Goal: Task Accomplishment & Management: Manage account settings

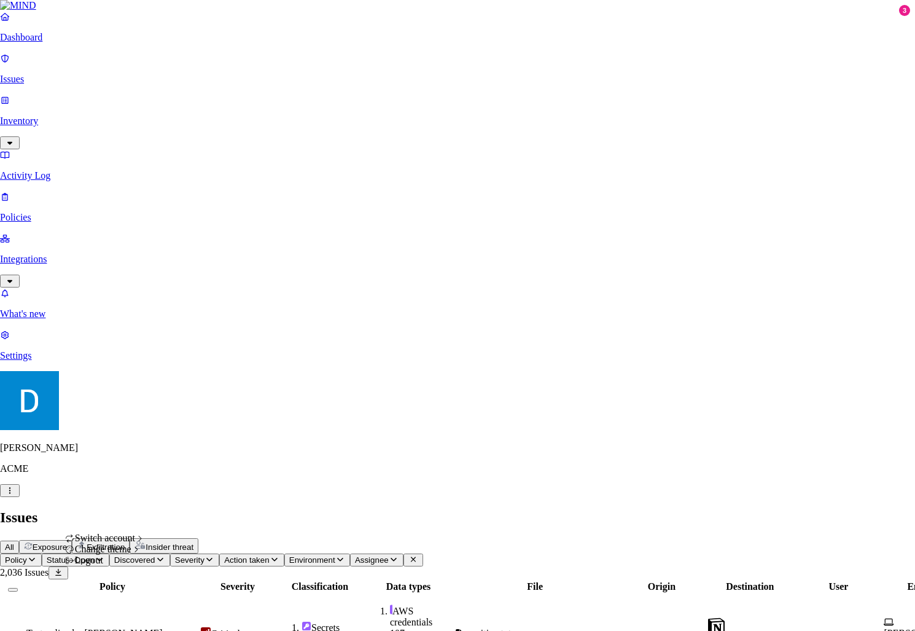
click at [114, 566] on div "Logout" at bounding box center [105, 560] width 80 height 11
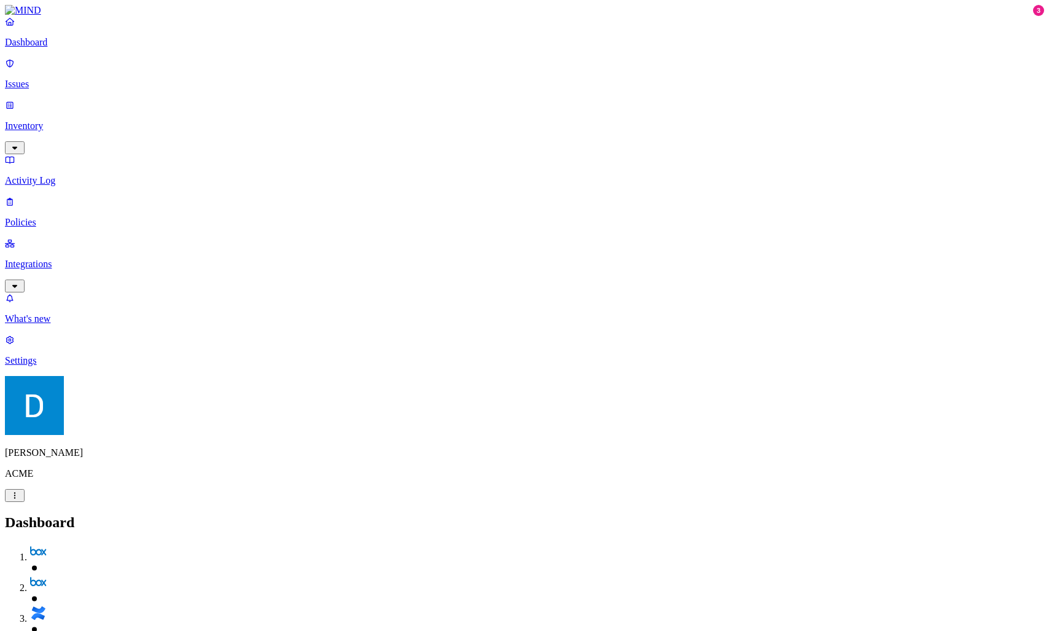
click at [89, 324] on p "What's new" at bounding box center [524, 318] width 1039 height 11
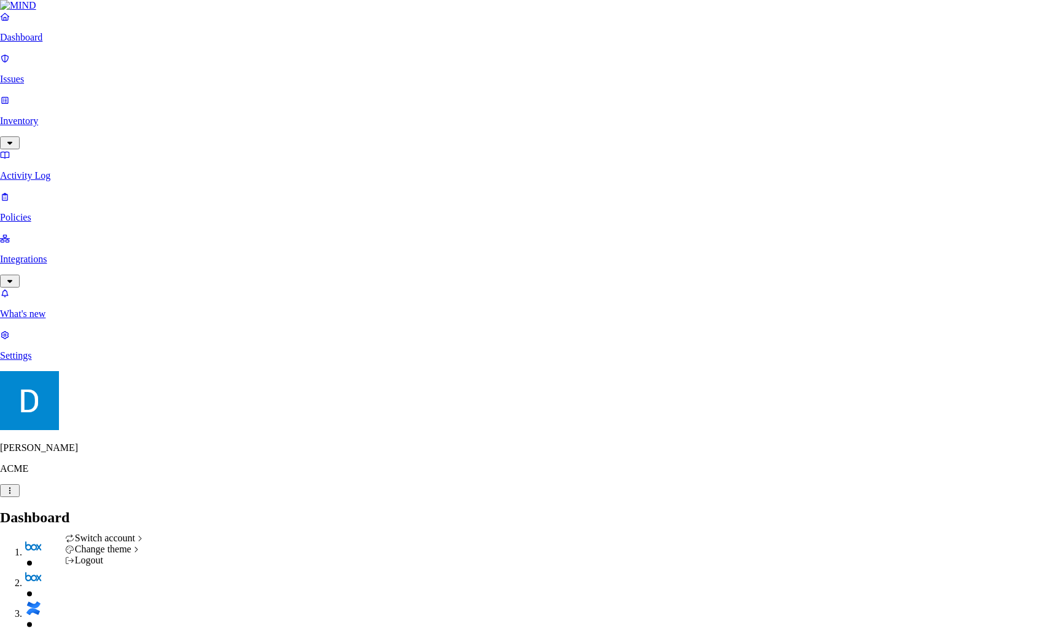
click at [130, 566] on div "Logout" at bounding box center [105, 560] width 80 height 11
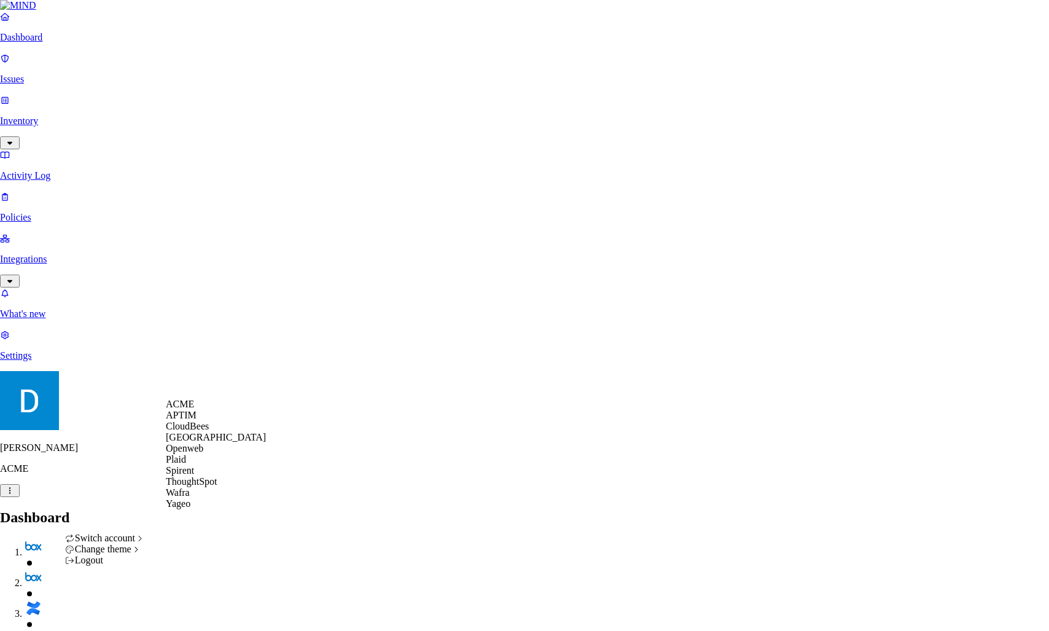
click at [216, 476] on div "Spirent" at bounding box center [216, 470] width 100 height 11
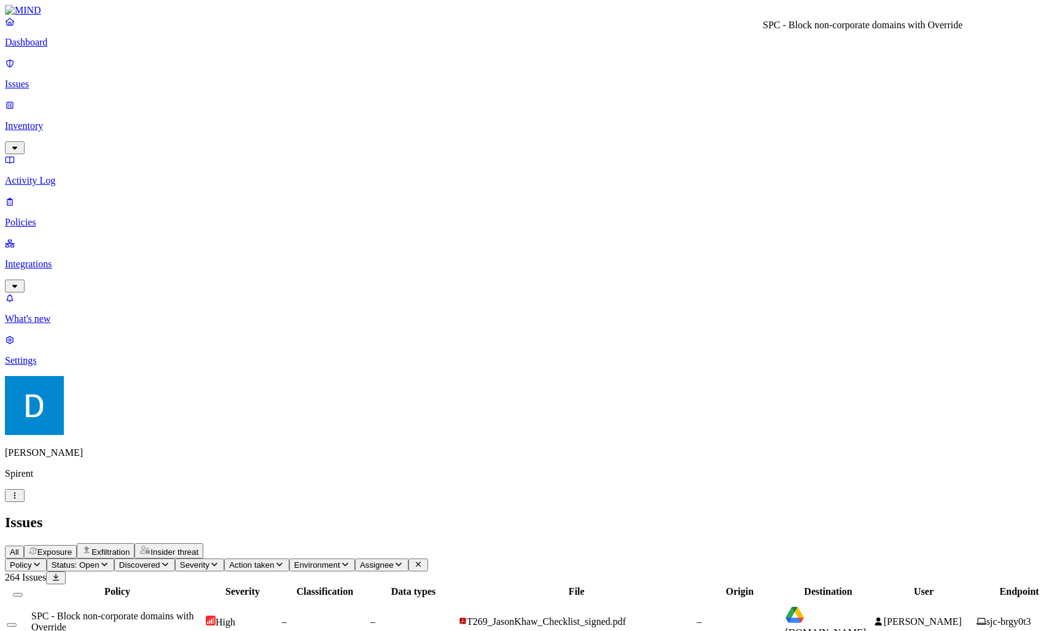
drag, startPoint x: 779, startPoint y: 45, endPoint x: 908, endPoint y: 50, distance: 129.1
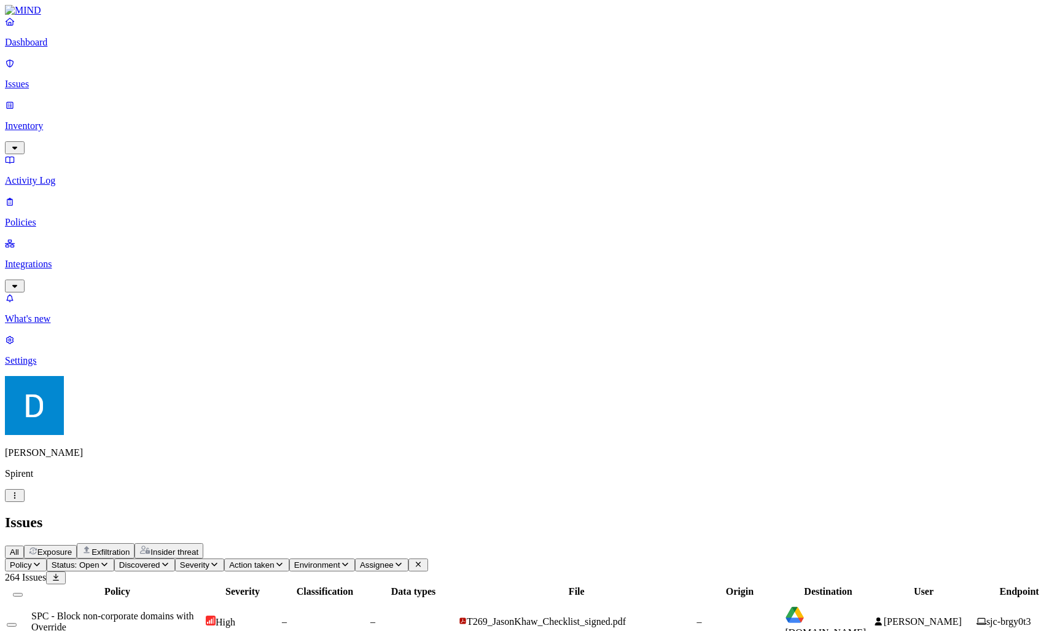
drag, startPoint x: 846, startPoint y: 279, endPoint x: 881, endPoint y: 286, distance: 35.5
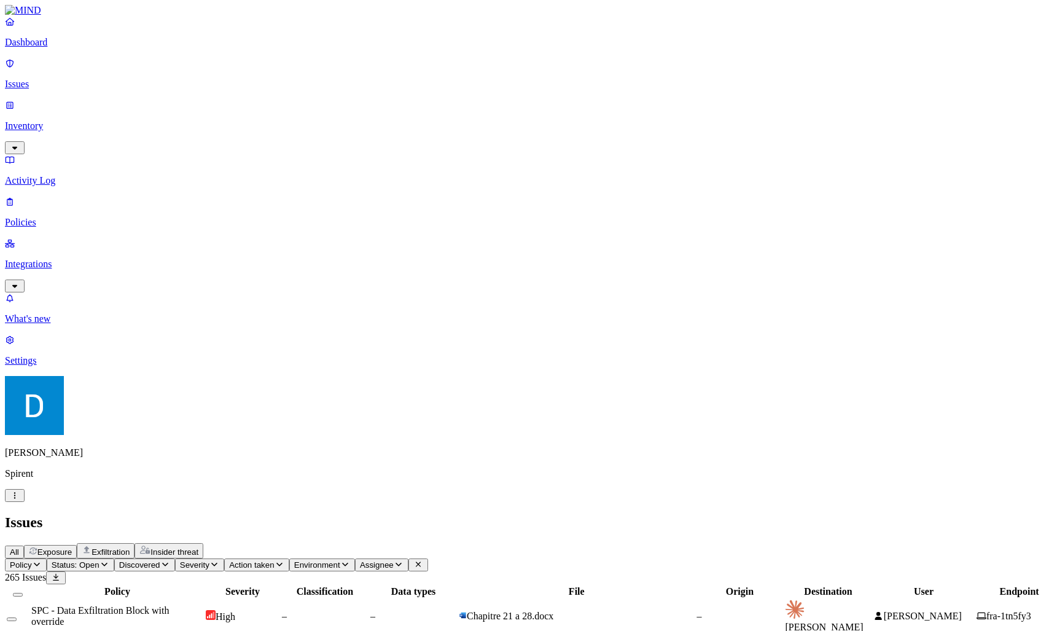
scroll to position [41, 0]
click at [448, 543] on div "All Exposure Exfiltration Insider threat" at bounding box center [524, 550] width 1039 height 15
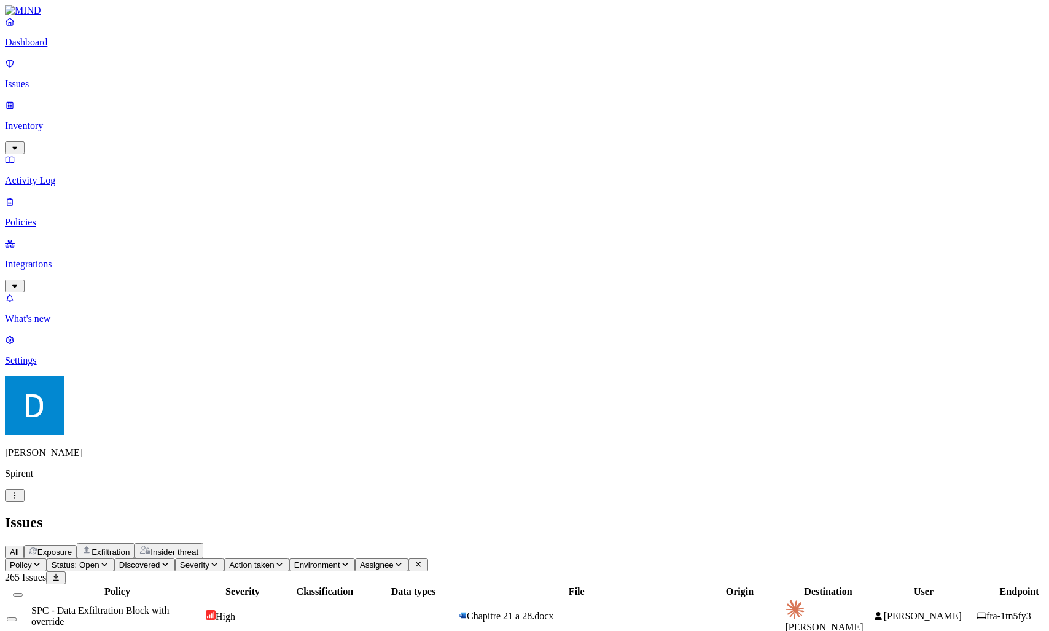
drag, startPoint x: 768, startPoint y: 50, endPoint x: 940, endPoint y: 48, distance: 172.6
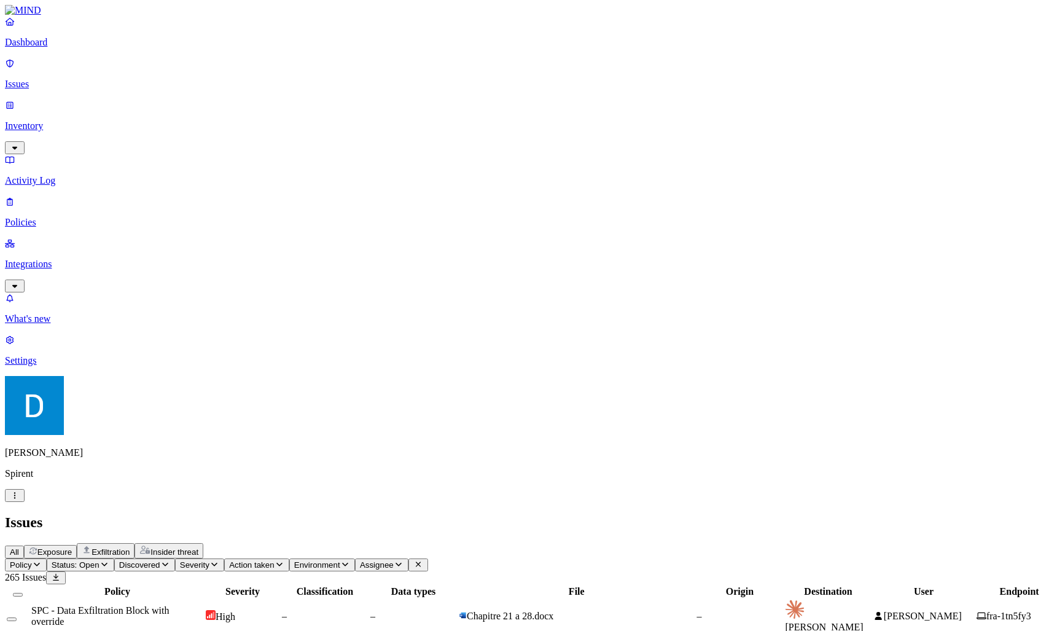
drag, startPoint x: 714, startPoint y: 120, endPoint x: 935, endPoint y: 179, distance: 229.6
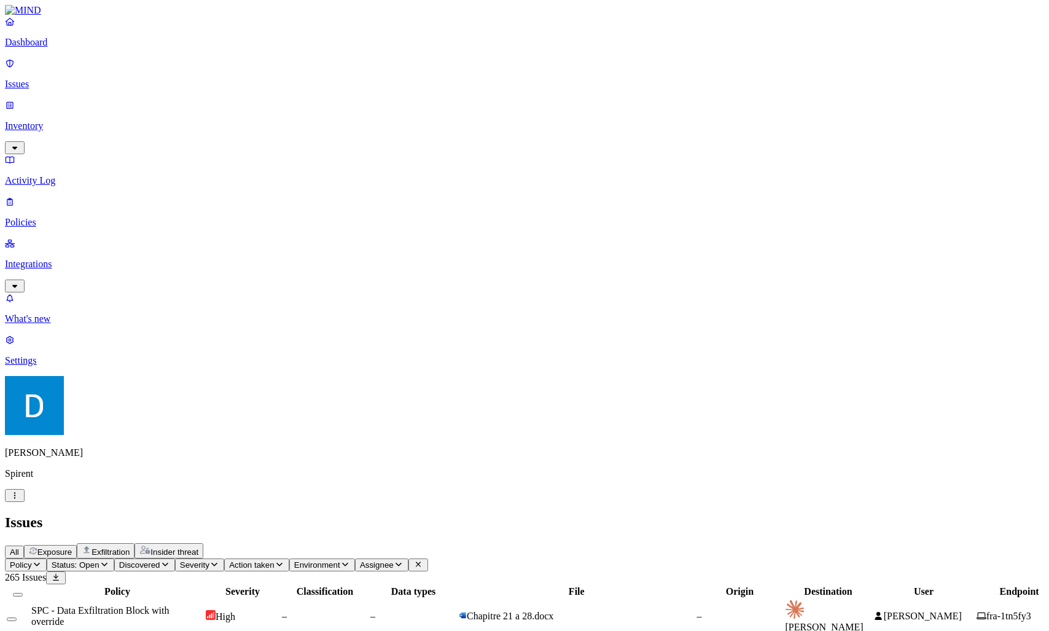
drag, startPoint x: 829, startPoint y: 46, endPoint x: 832, endPoint y: 90, distance: 44.4
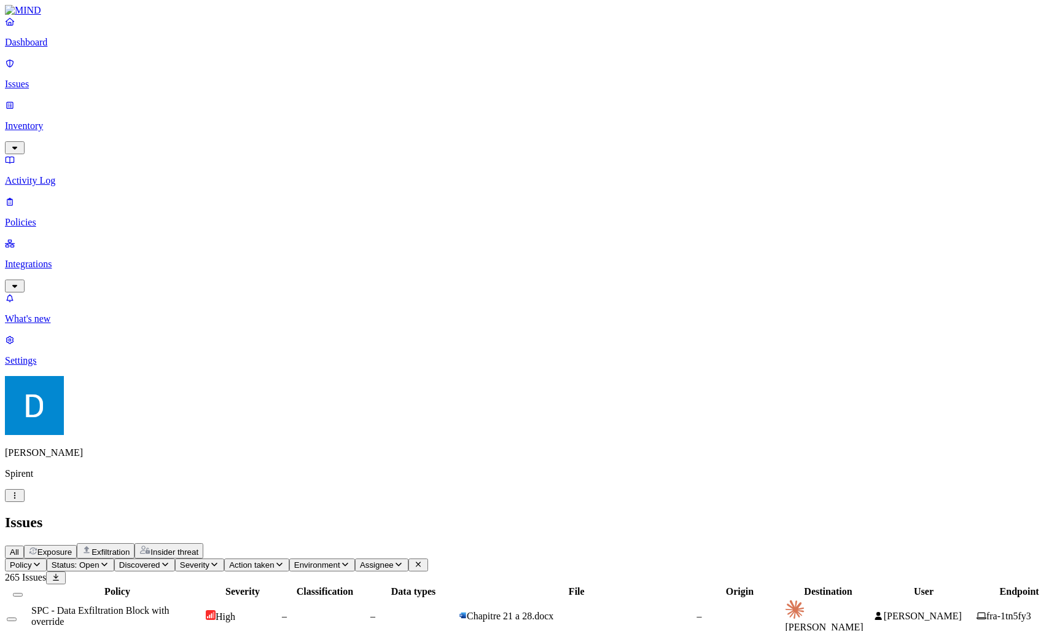
click at [103, 238] on link "Integrations" at bounding box center [524, 264] width 1039 height 53
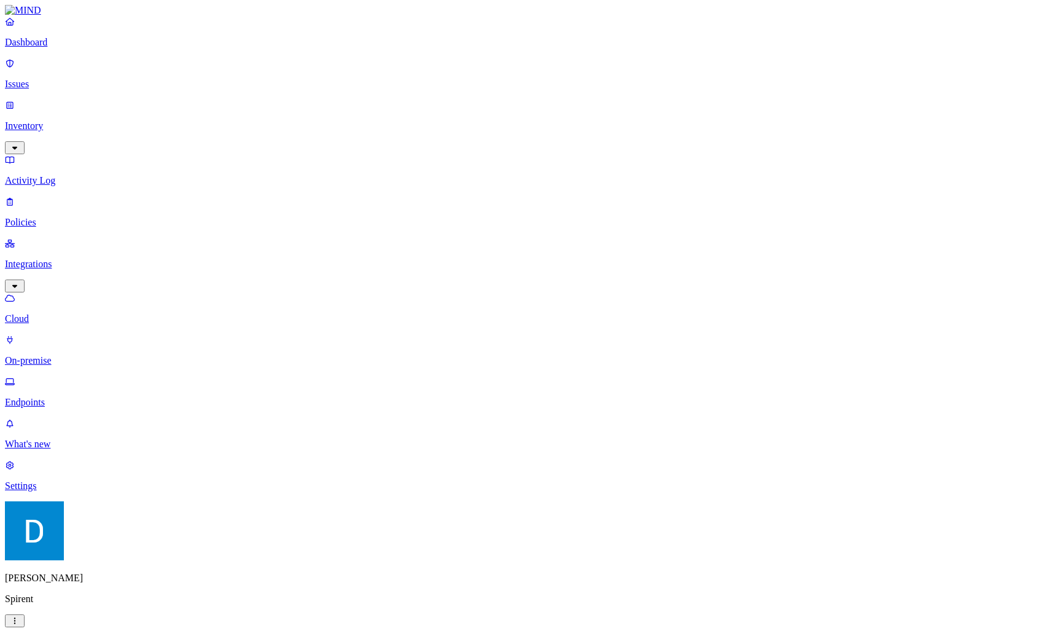
click at [94, 397] on p "Endpoints" at bounding box center [524, 402] width 1039 height 11
type input "john"
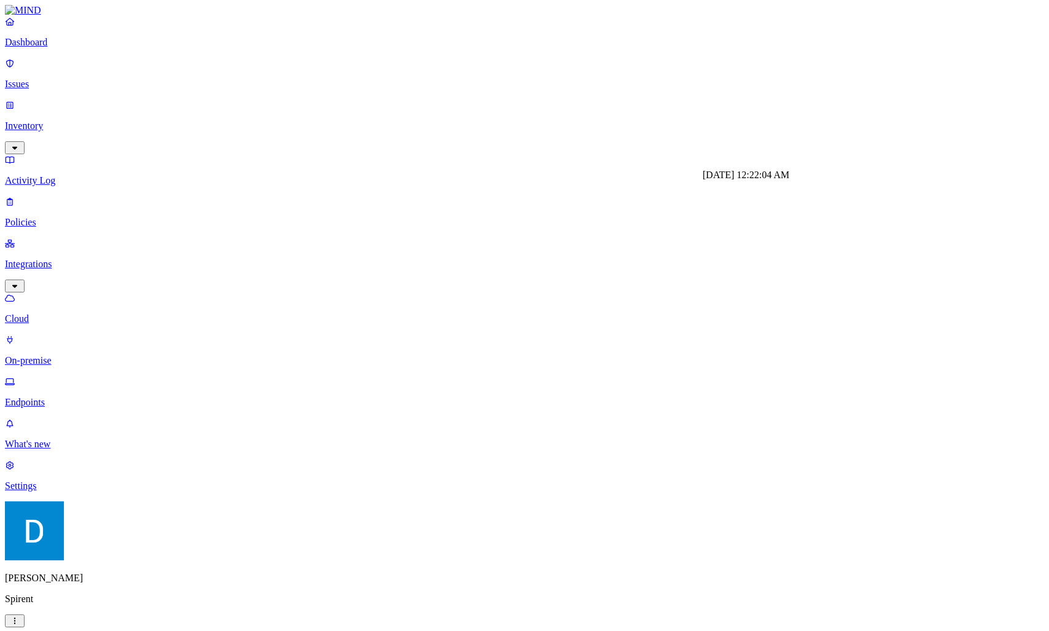
drag, startPoint x: 765, startPoint y: 197, endPoint x: 802, endPoint y: 89, distance: 113.6
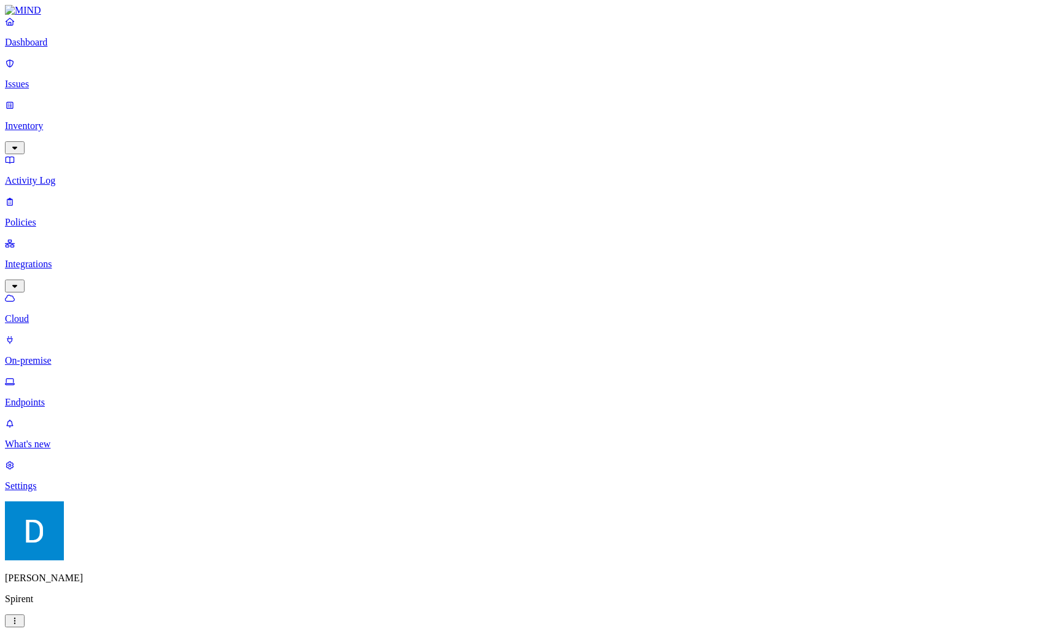
drag, startPoint x: 802, startPoint y: 89, endPoint x: 808, endPoint y: 200, distance: 111.3
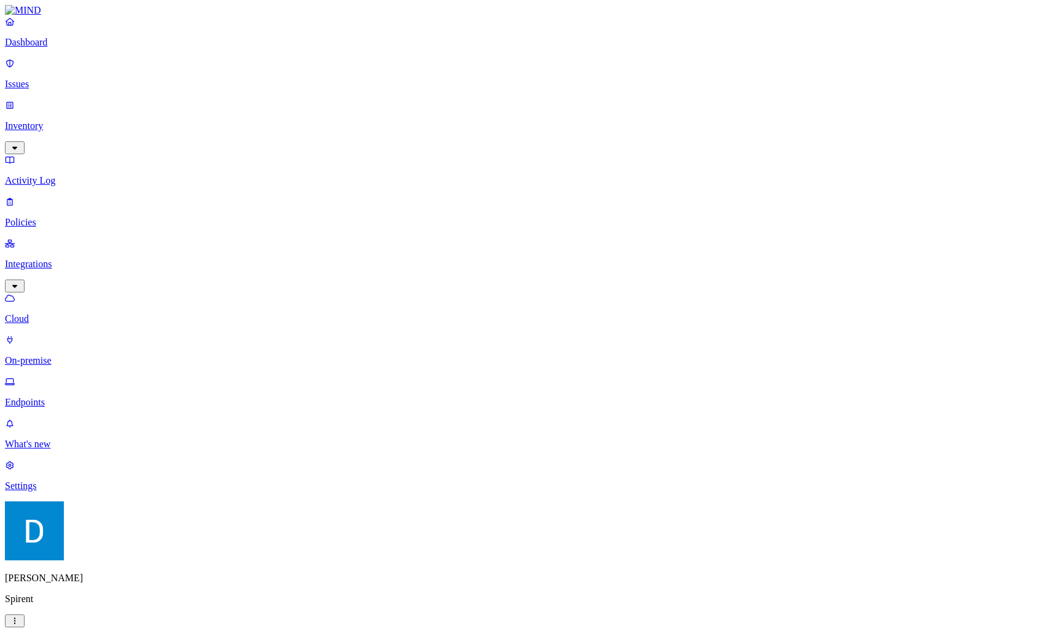
scroll to position [225, 0]
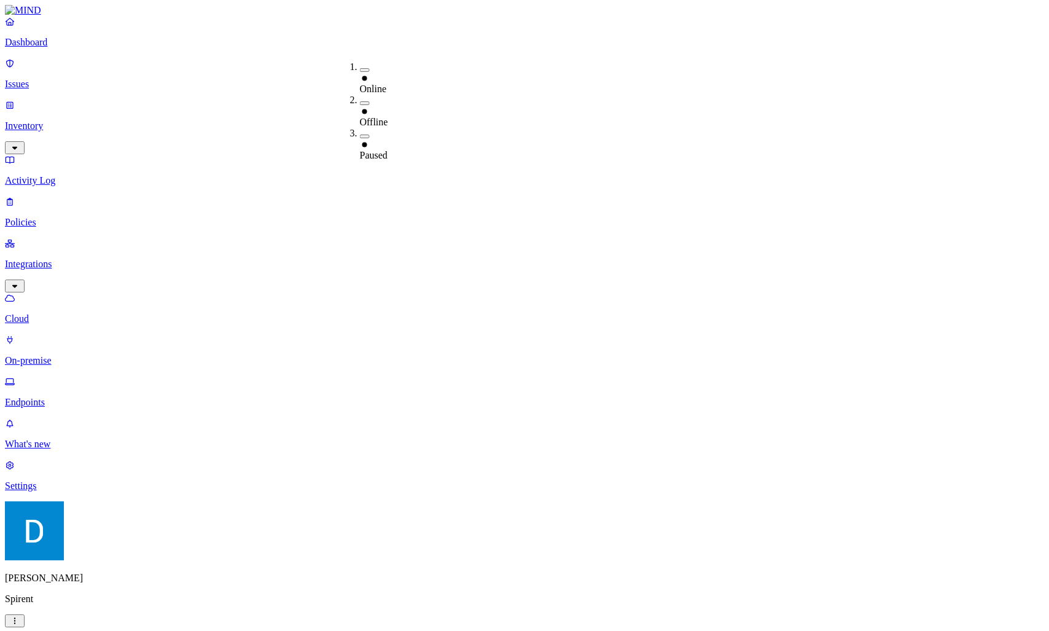
click at [481, 78] on div "Last day" at bounding box center [481, 83] width 0 height 22
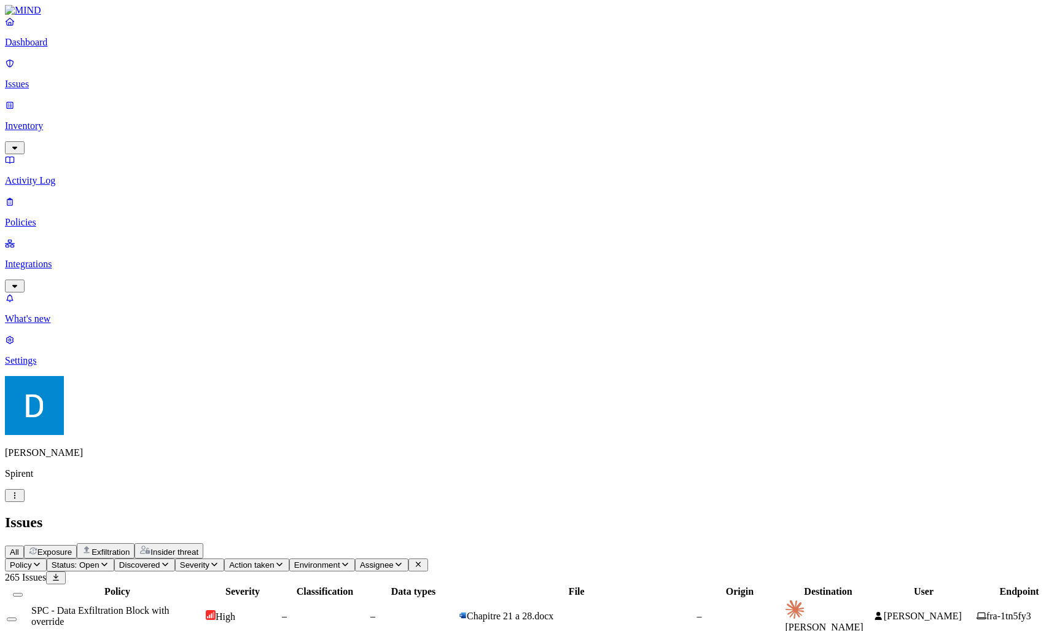
scroll to position [41, 0]
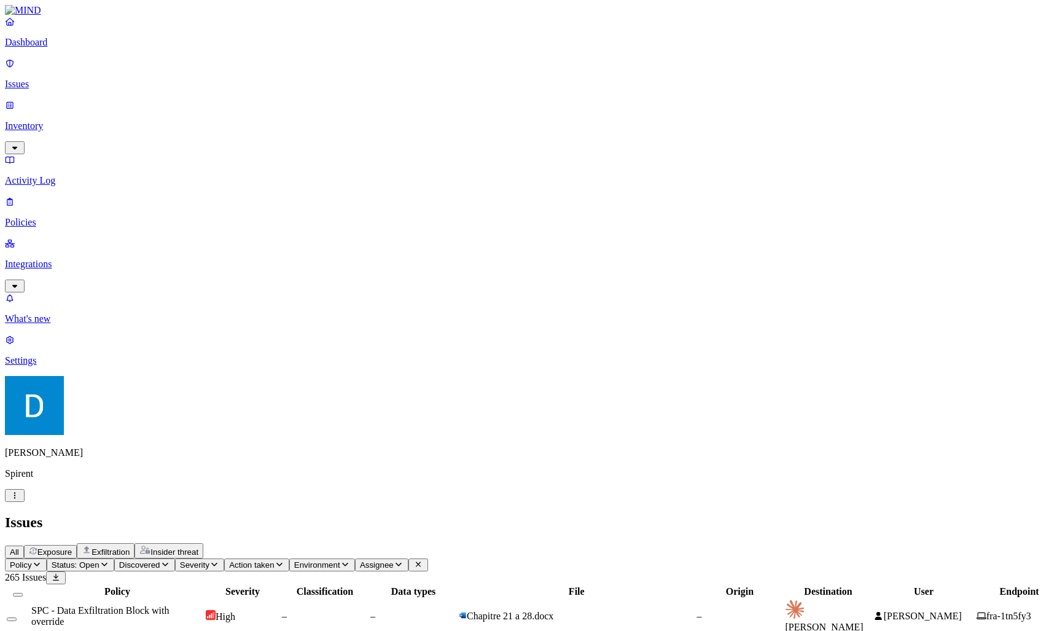
click at [20, 499] on icon "button" at bounding box center [15, 495] width 10 height 8
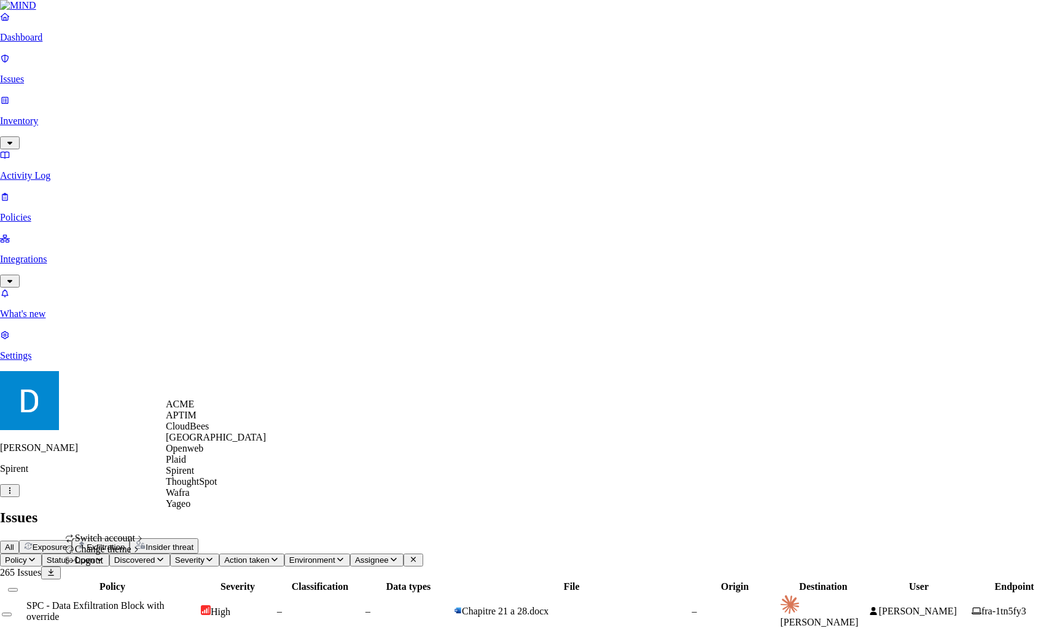
click at [284, 509] on h2 "Issues" at bounding box center [524, 517] width 1049 height 17
click at [121, 566] on div "Logout" at bounding box center [105, 560] width 80 height 11
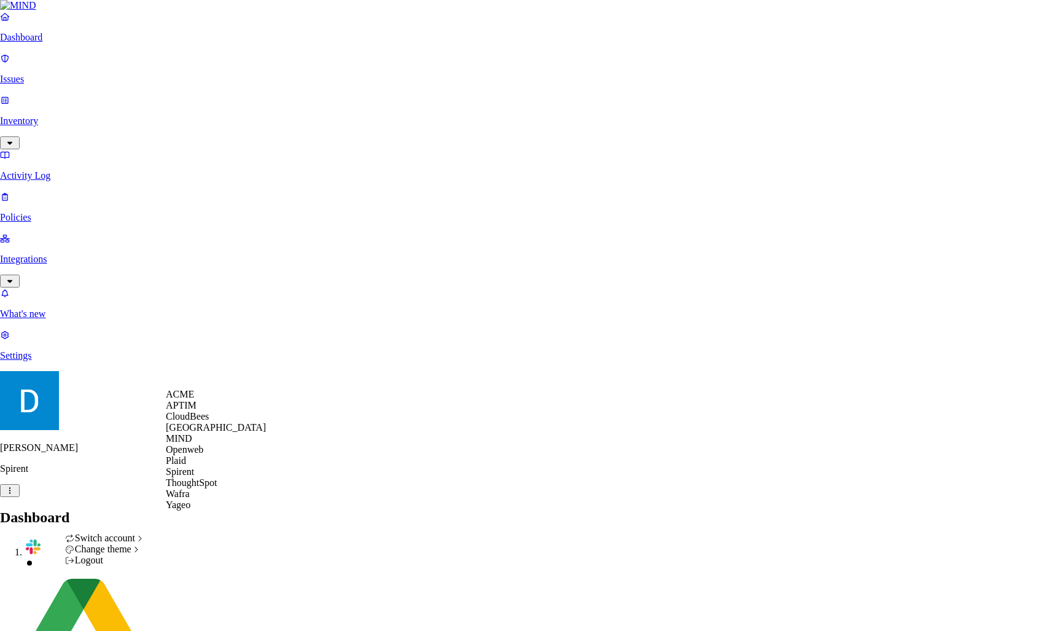
click at [211, 444] on div "MIND" at bounding box center [216, 438] width 100 height 11
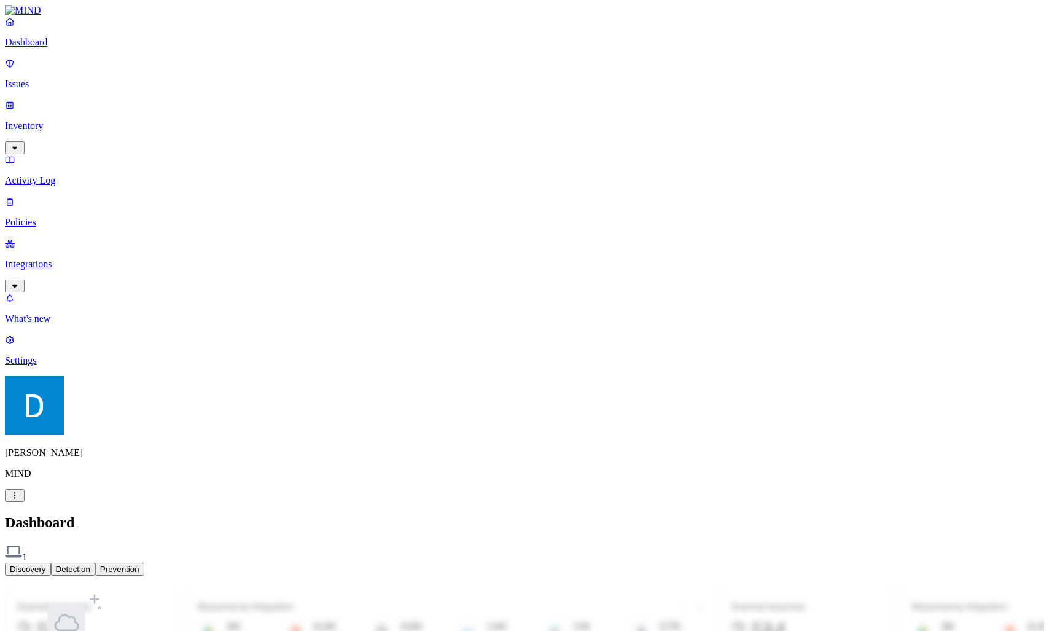
click at [90, 259] on p "Integrations" at bounding box center [524, 264] width 1039 height 11
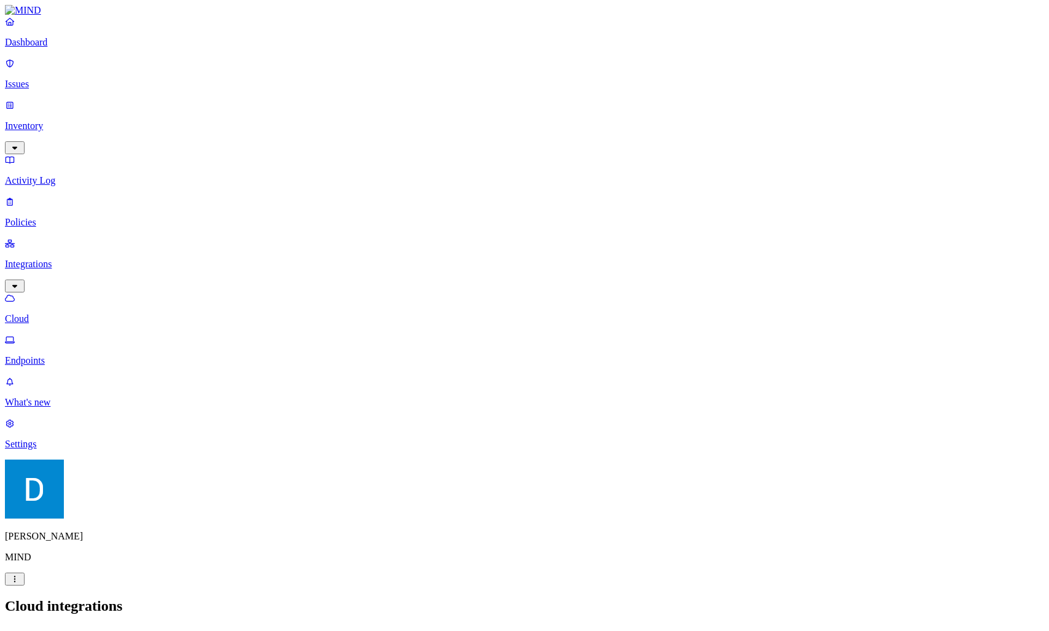
click at [80, 355] on p "Endpoints" at bounding box center [524, 360] width 1039 height 11
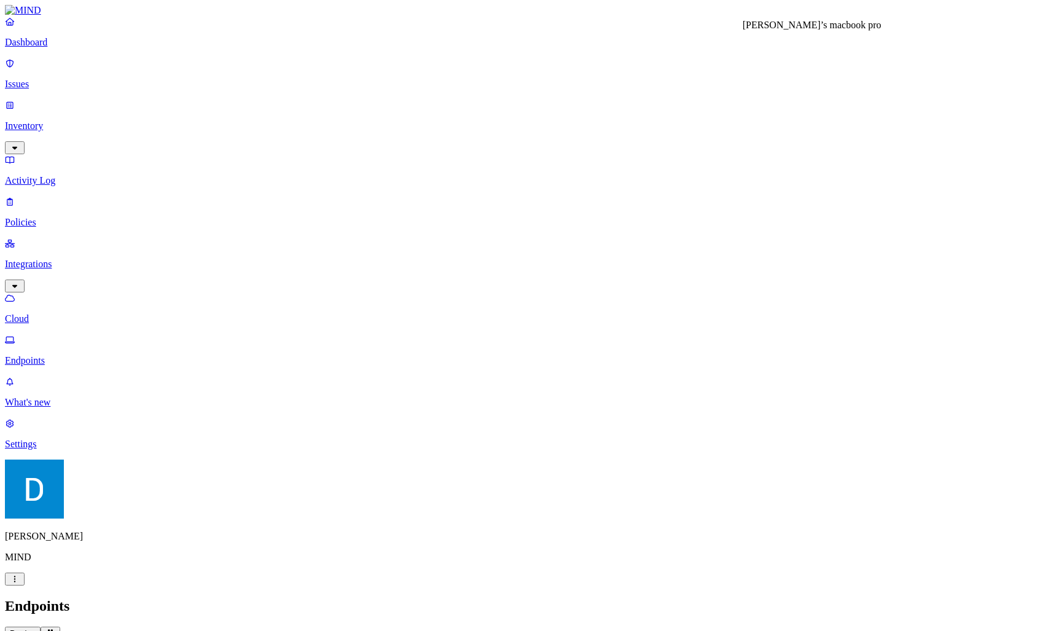
drag, startPoint x: 770, startPoint y: 187, endPoint x: 782, endPoint y: 50, distance: 138.1
drag, startPoint x: 782, startPoint y: 50, endPoint x: 789, endPoint y: 195, distance: 145.1
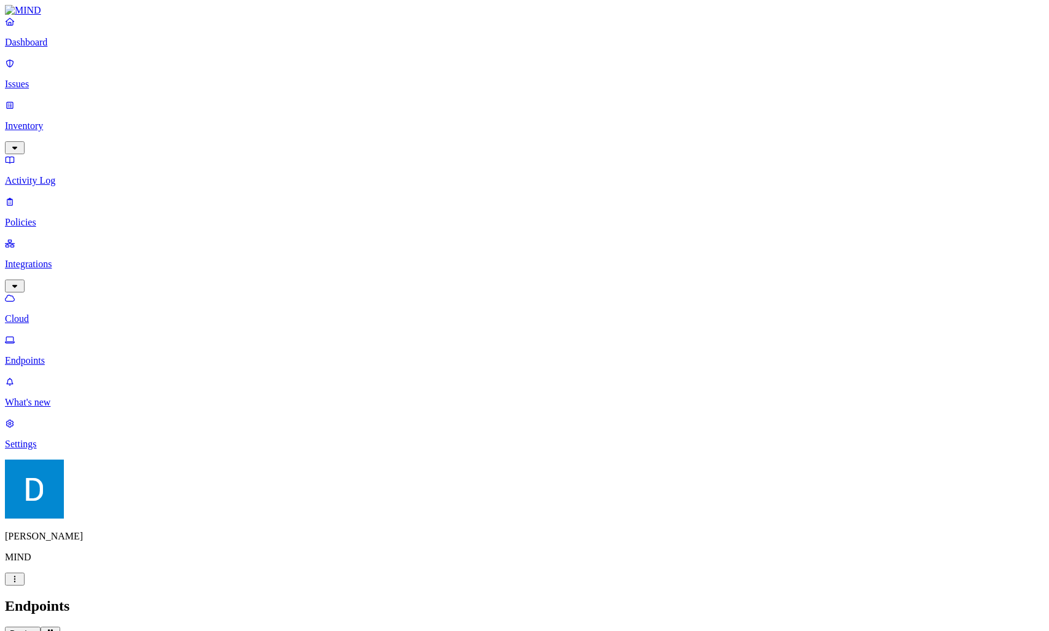
drag, startPoint x: 789, startPoint y: 195, endPoint x: 789, endPoint y: 120, distance: 74.3
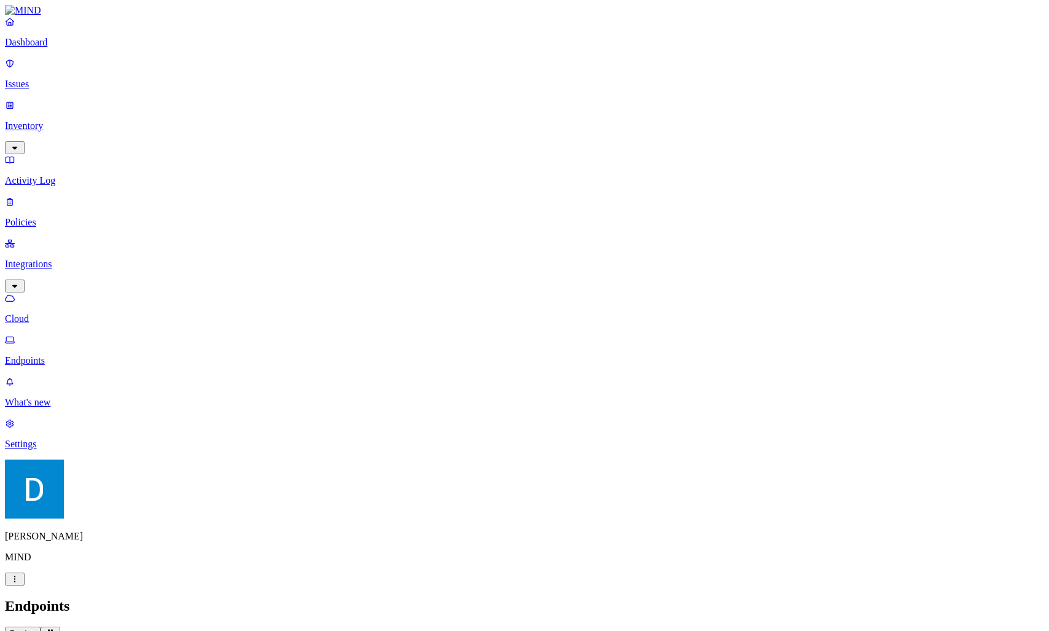
drag, startPoint x: 802, startPoint y: 187, endPoint x: 801, endPoint y: 37, distance: 149.9
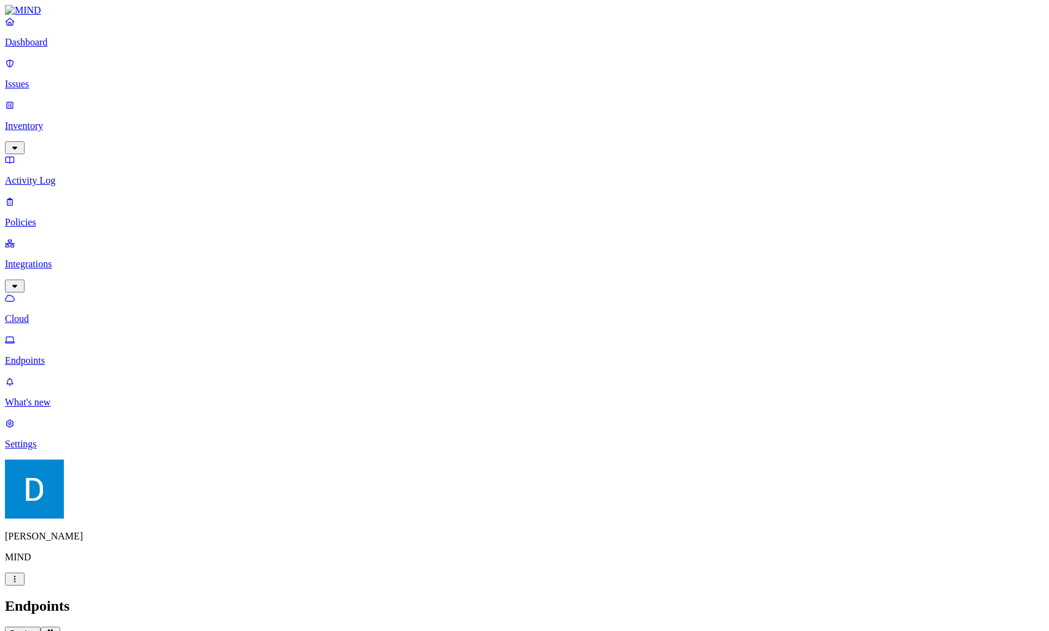
drag, startPoint x: 801, startPoint y: 37, endPoint x: 798, endPoint y: 195, distance: 158.5
click at [612, 598] on h2 "Endpoints" at bounding box center [524, 606] width 1039 height 17
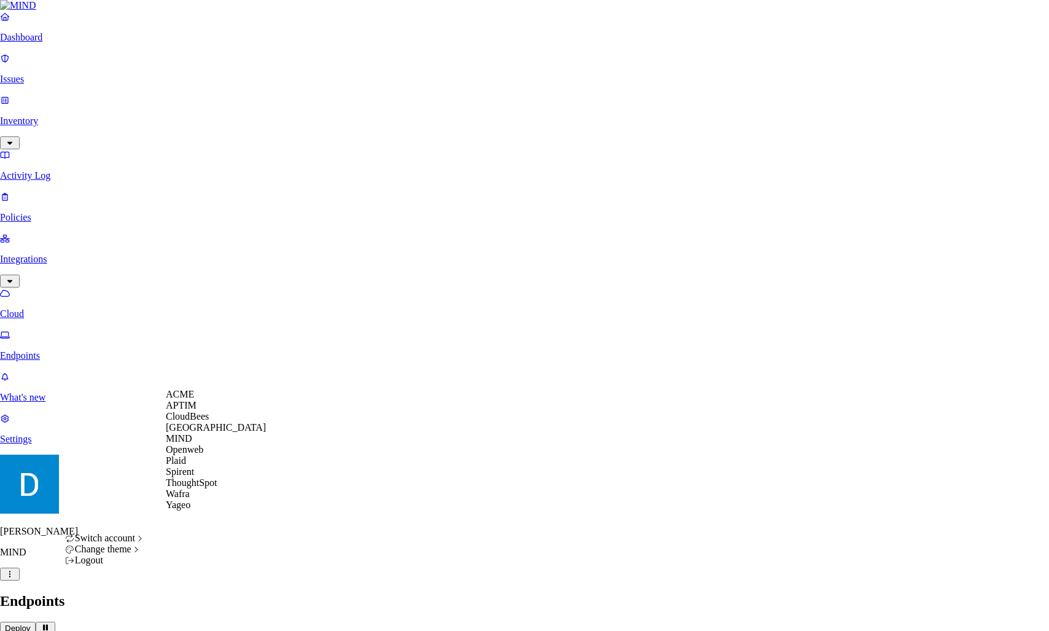
click at [206, 400] on div "ACME" at bounding box center [216, 394] width 100 height 11
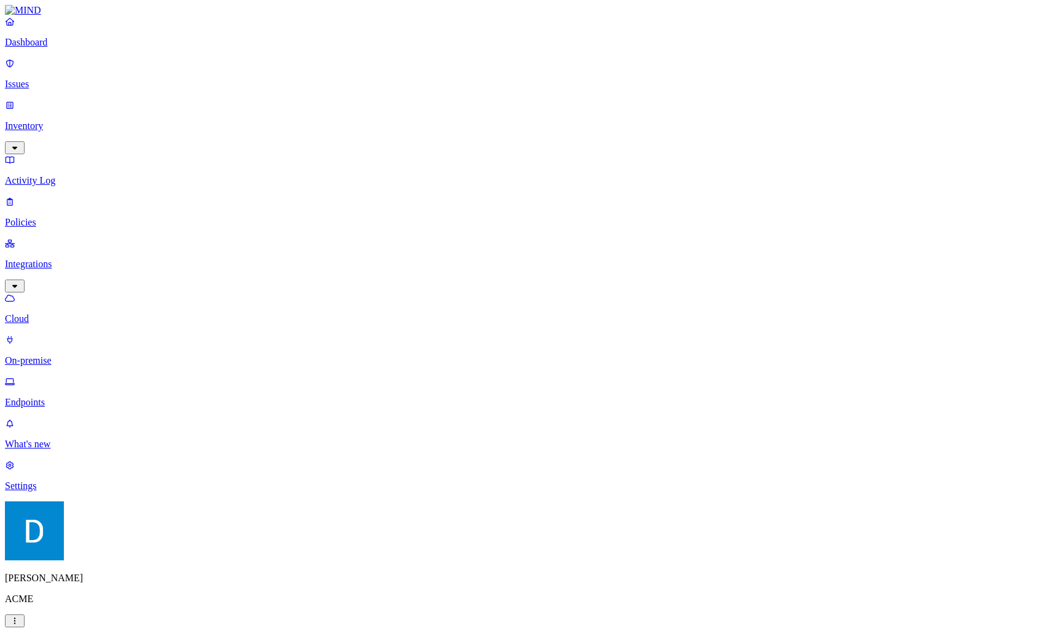
drag, startPoint x: 504, startPoint y: 120, endPoint x: 61, endPoint y: 268, distance: 466.2
click at [61, 268] on nav "Dashboard Issues Inventory Activity Log Policies Integrations Cloud On-premise …" at bounding box center [524, 253] width 1039 height 475
drag, startPoint x: 61, startPoint y: 268, endPoint x: 61, endPoint y: 239, distance: 28.9
click at [61, 239] on nav "Dashboard Issues Inventory Activity Log Policies Integrations Cloud On-premise …" at bounding box center [524, 253] width 1039 height 475
drag, startPoint x: 61, startPoint y: 239, endPoint x: 71, endPoint y: 150, distance: 89.6
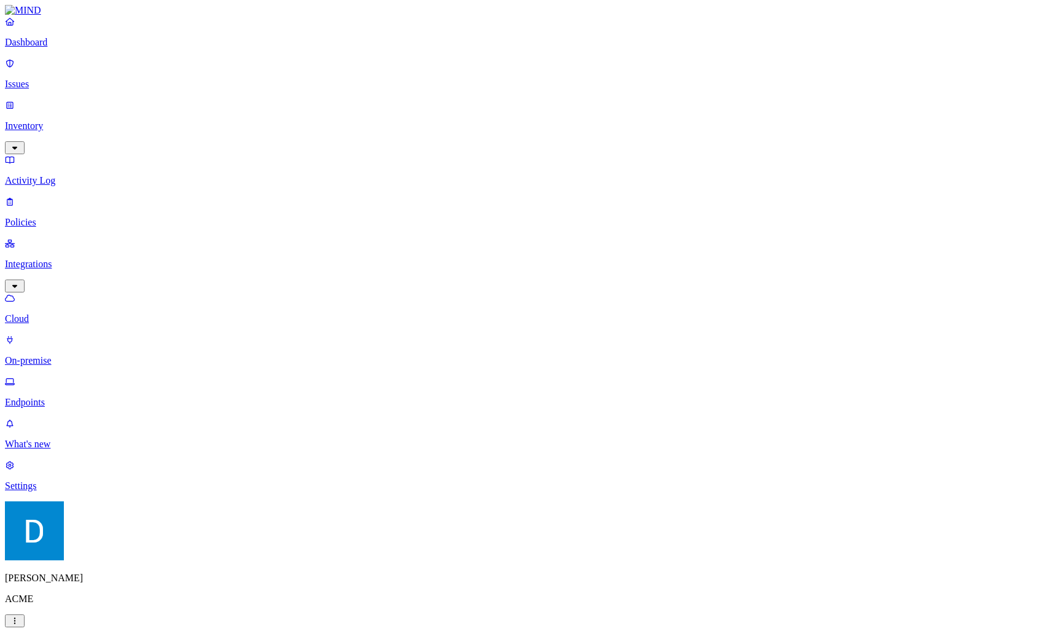
click at [71, 196] on link "Policies" at bounding box center [524, 212] width 1039 height 32
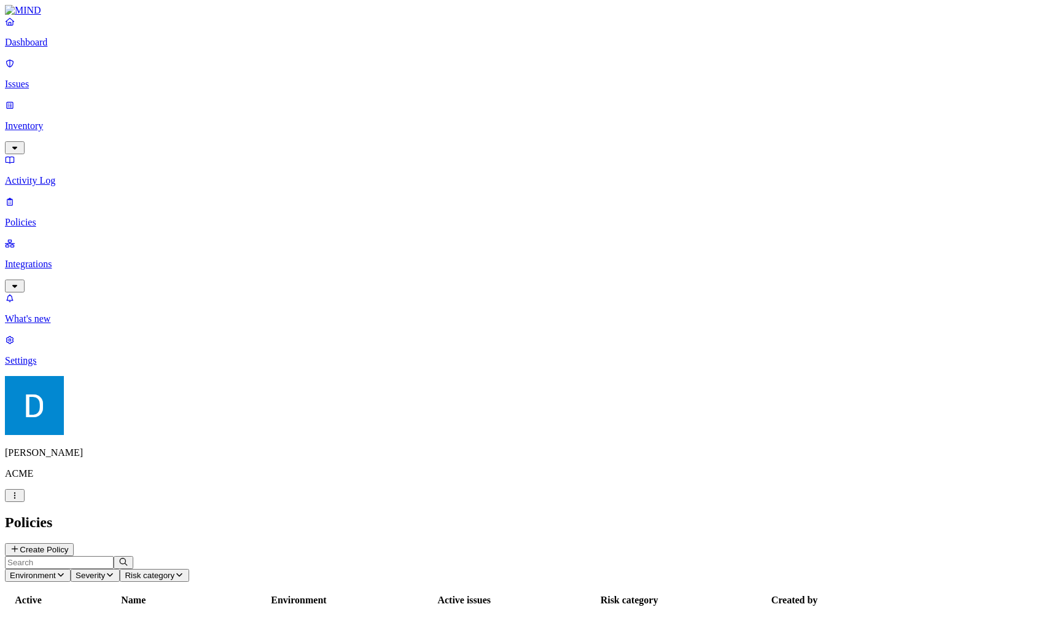
click at [74, 543] on button "Create Policy" at bounding box center [39, 549] width 69 height 13
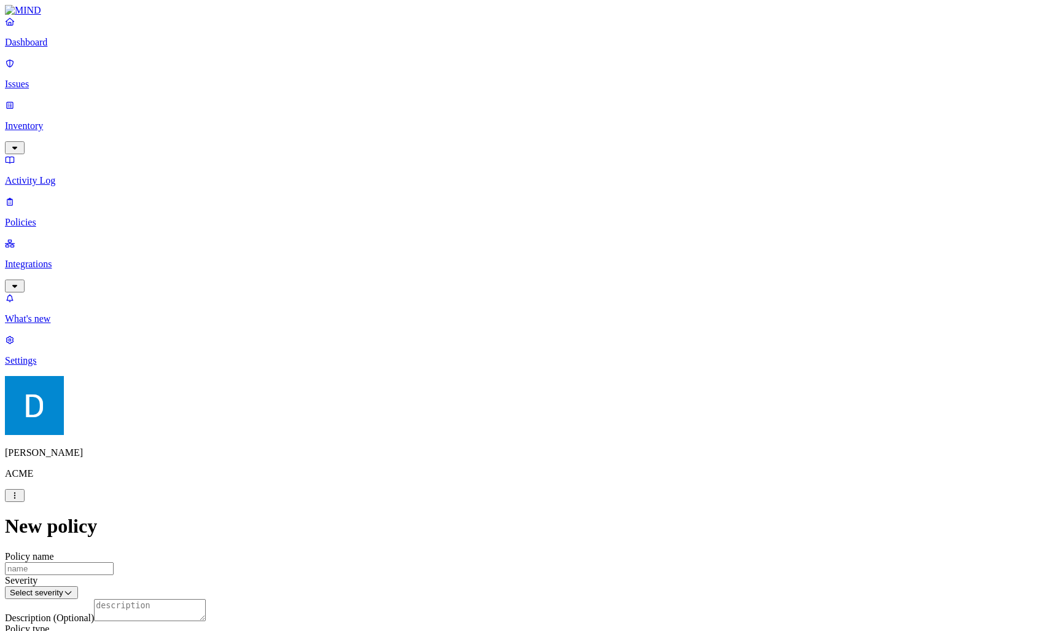
click at [114, 562] on input "Policy name" at bounding box center [59, 568] width 109 height 13
type input "Unmanaged accounts tests (danig)"
click at [520, 165] on html "Dashboard Issues Inventory Activity Log Policies Integrations What's new 1 Sett…" at bounding box center [524, 639] width 1049 height 1279
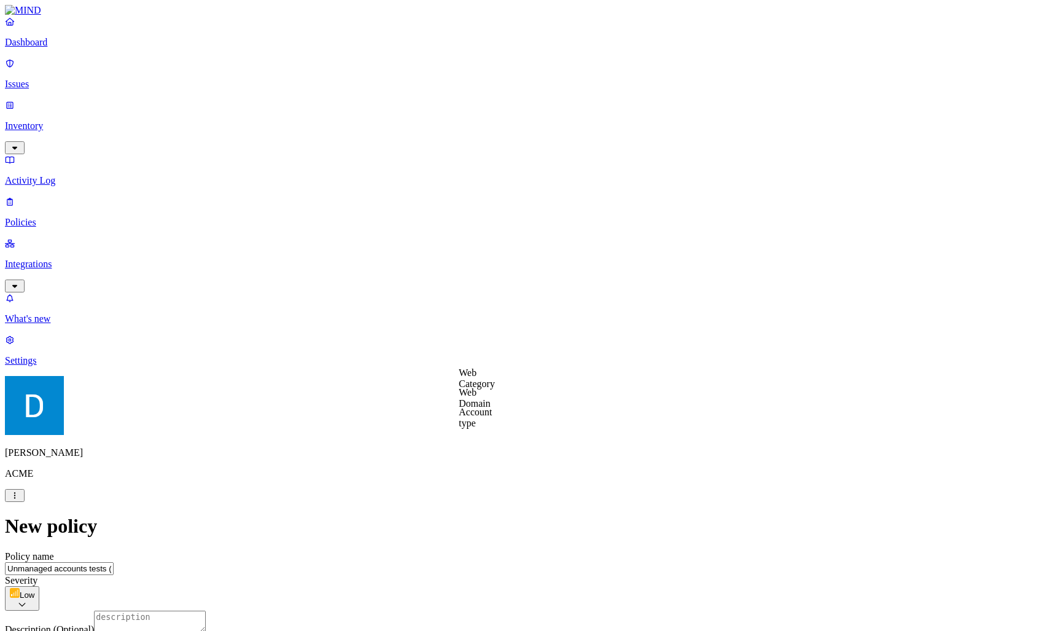
click at [491, 404] on label "Web Domain" at bounding box center [475, 397] width 32 height 21
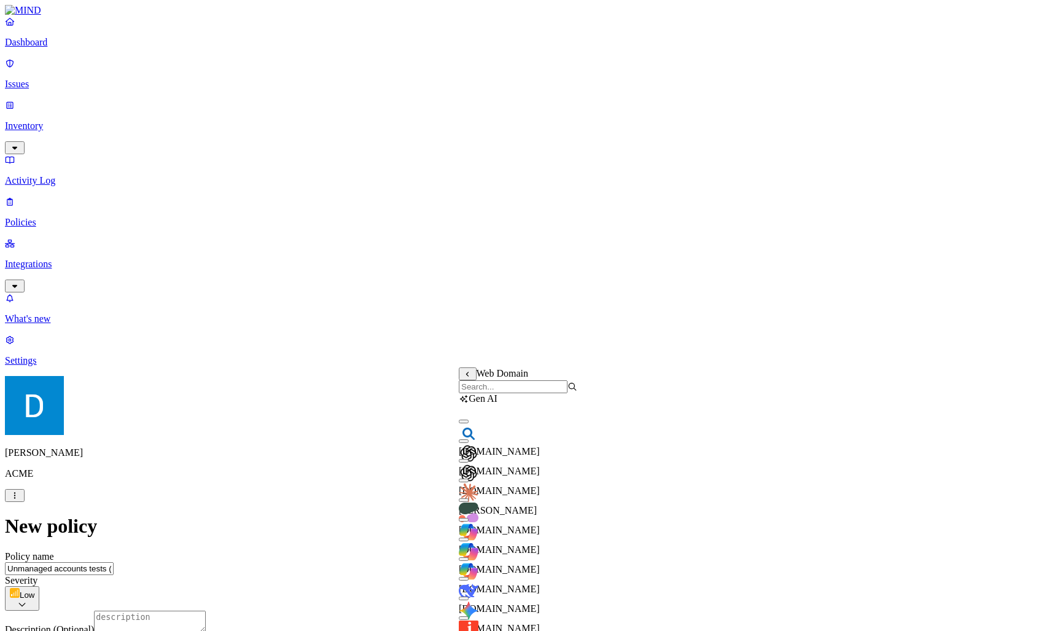
click at [502, 392] on input "search" at bounding box center [513, 386] width 109 height 13
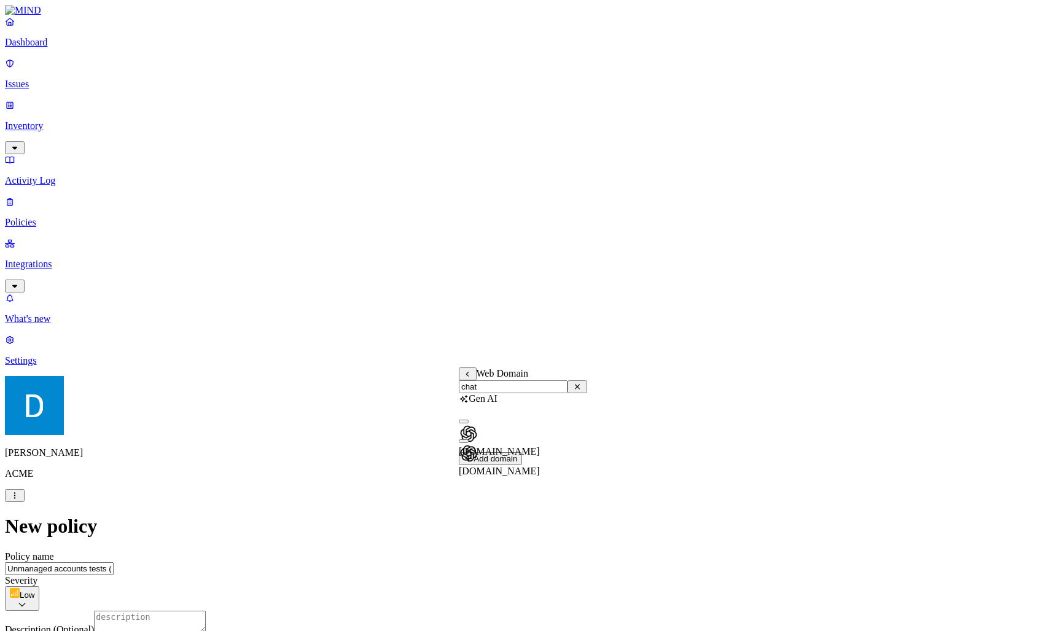
type input "chat"
click at [512, 466] on span "[DOMAIN_NAME]" at bounding box center [499, 471] width 81 height 10
click at [515, 446] on span "[DOMAIN_NAME]" at bounding box center [499, 451] width 81 height 10
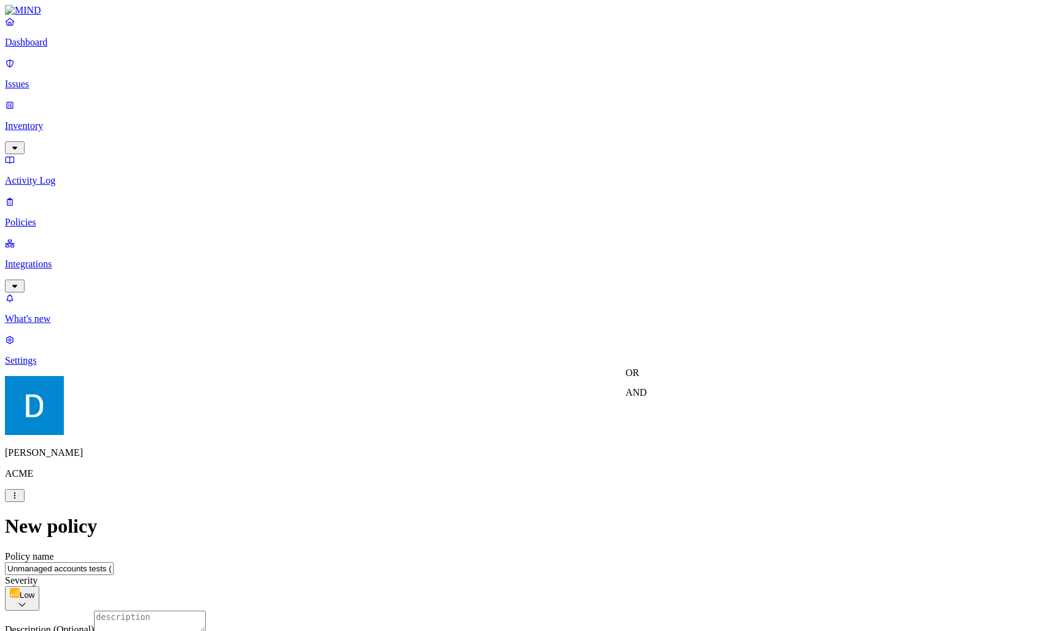
click at [640, 397] on label "AND" at bounding box center [636, 392] width 21 height 10
click at [652, 441] on label "Account type" at bounding box center [642, 430] width 33 height 21
click at [658, 391] on label "Unmanaged" at bounding box center [649, 385] width 47 height 10
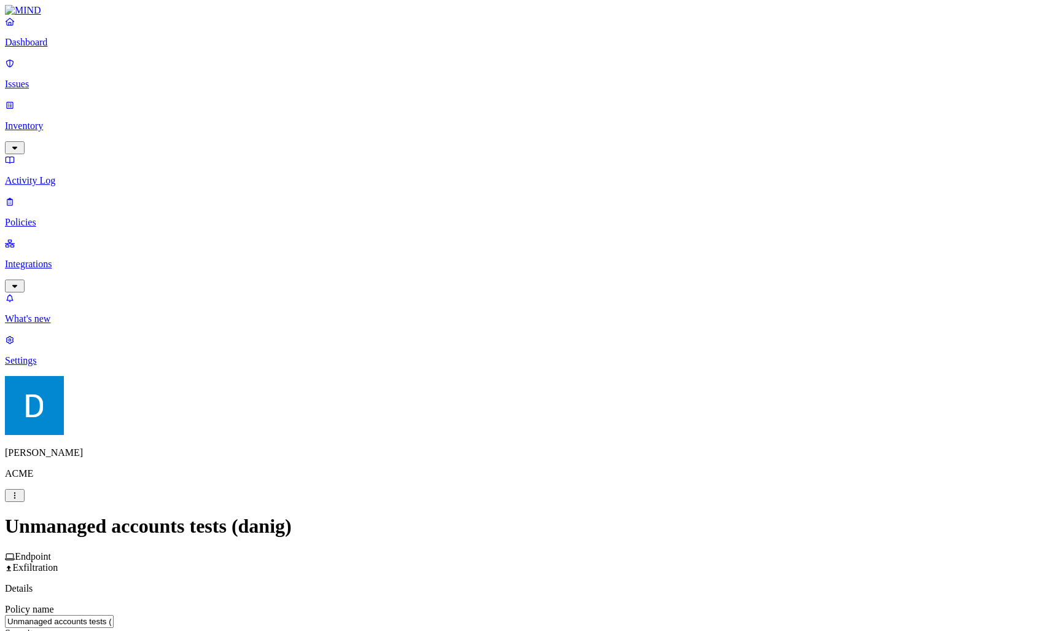
scroll to position [541, 0]
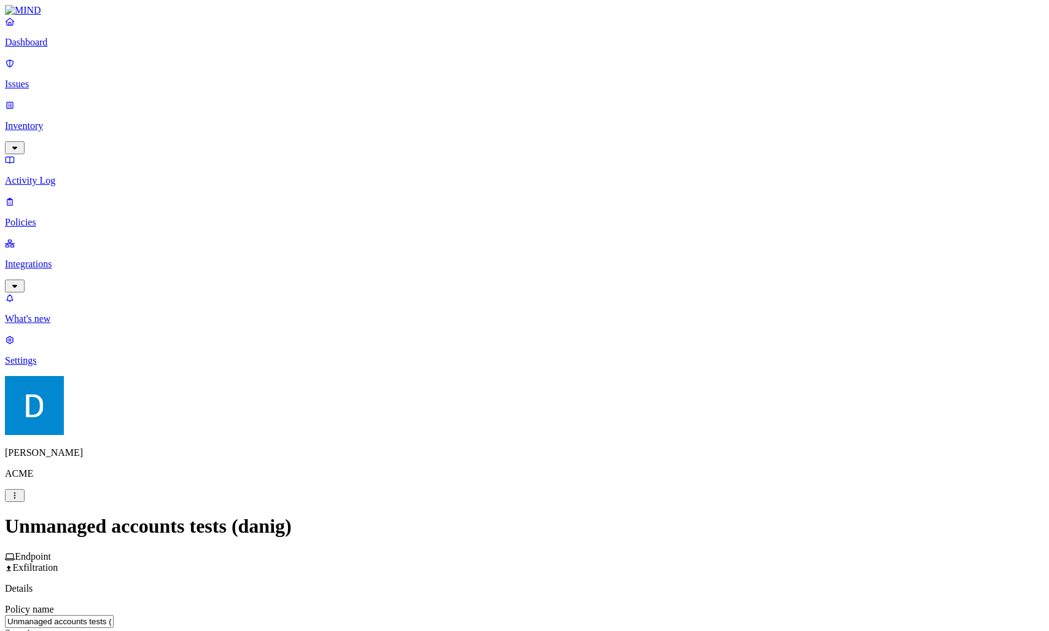
scroll to position [504, 0]
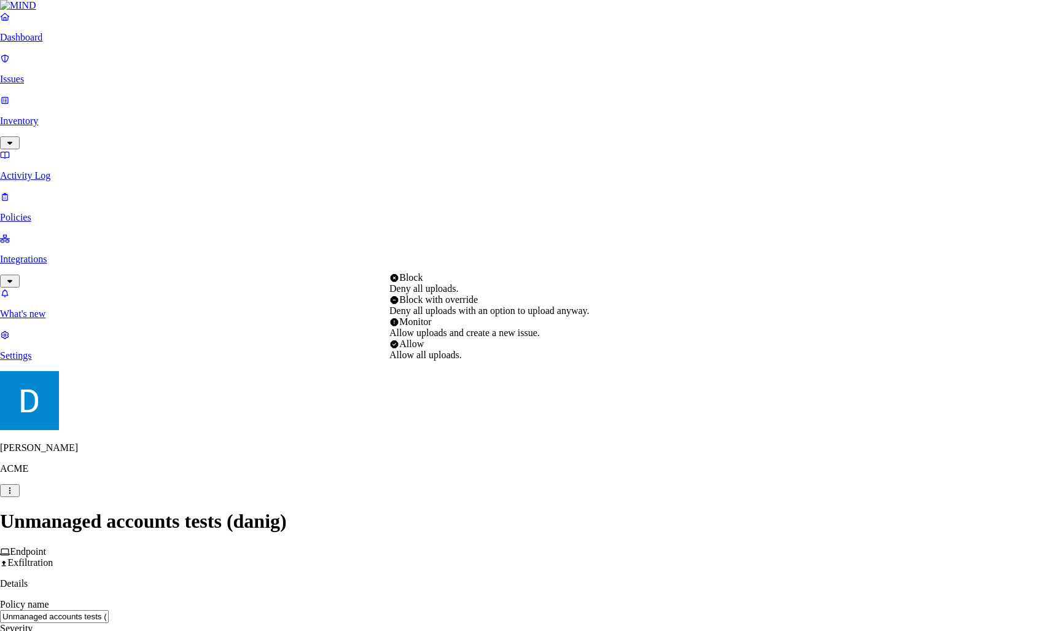
select select "1"
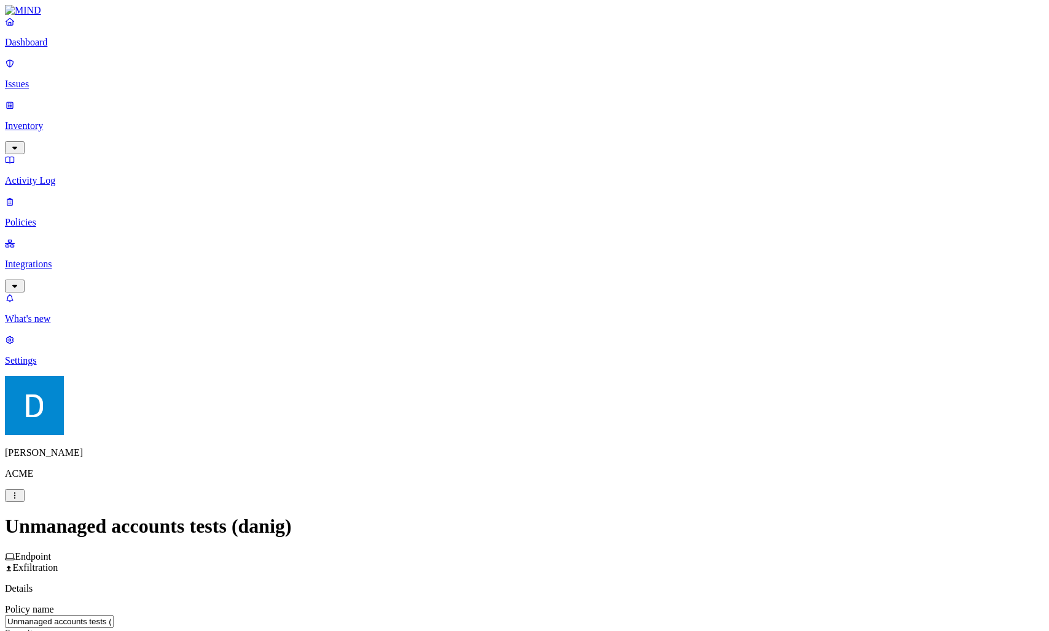
scroll to position [541, 0]
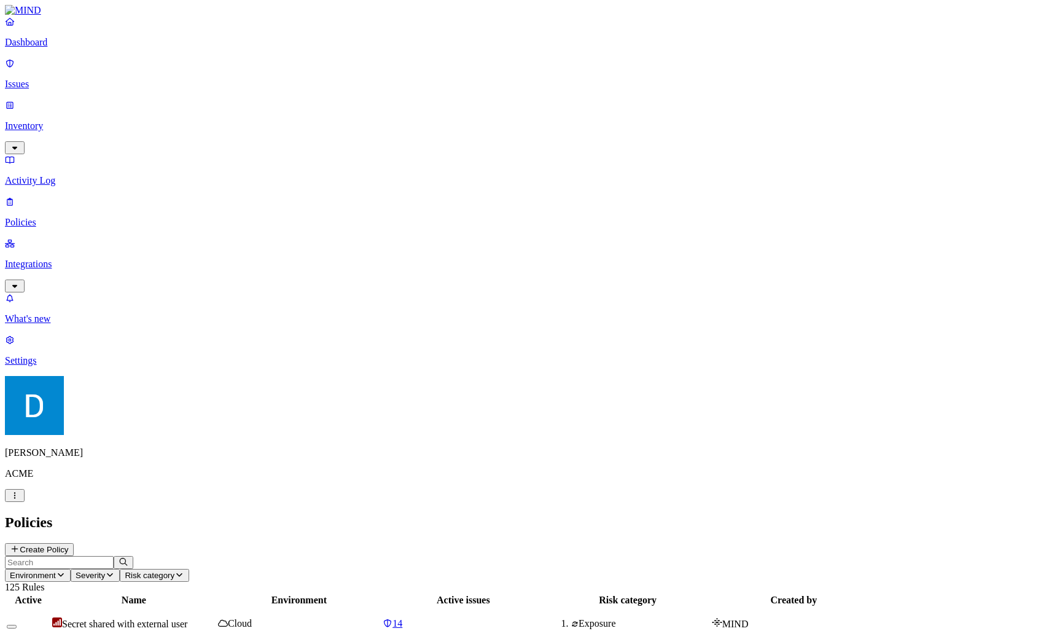
drag, startPoint x: 764, startPoint y: 48, endPoint x: 907, endPoint y: 53, distance: 143.2
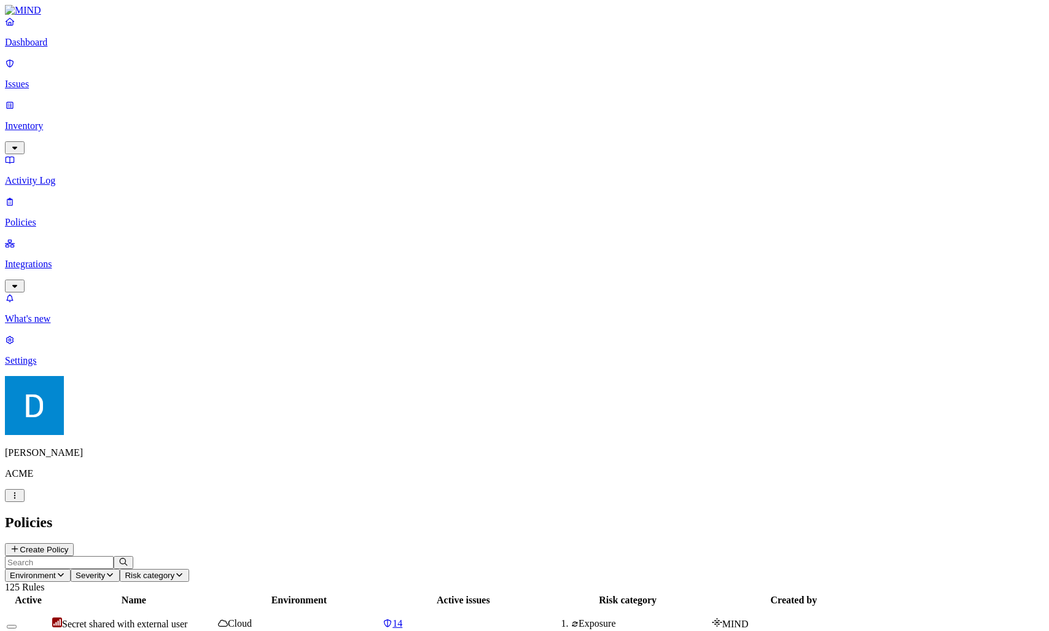
drag, startPoint x: 900, startPoint y: 38, endPoint x: 897, endPoint y: 65, distance: 27.3
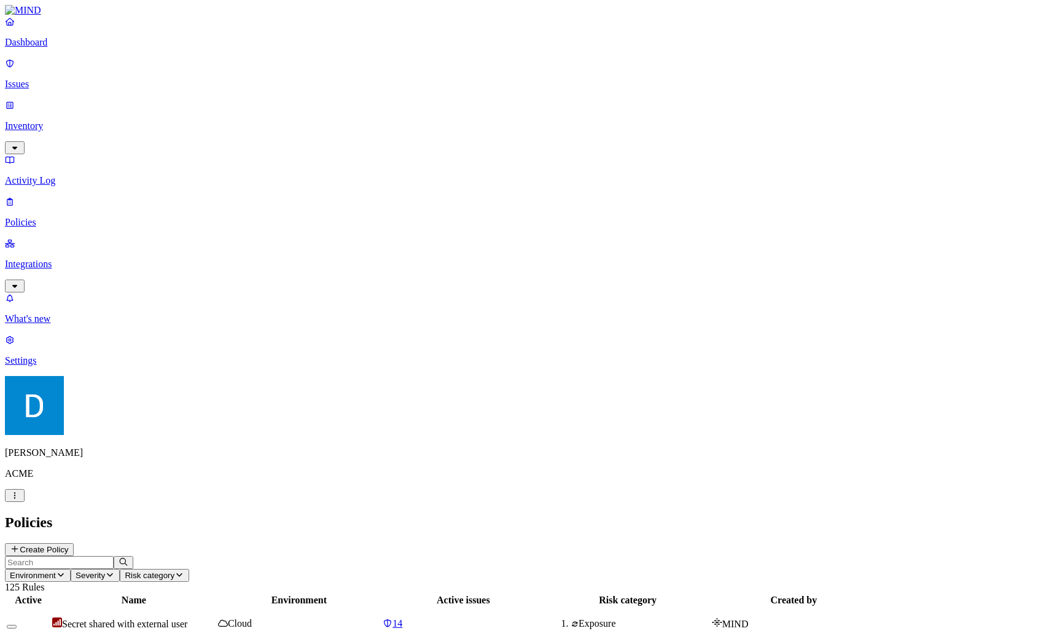
click at [716, 514] on header "Policies Create Policy" at bounding box center [524, 535] width 1039 height 42
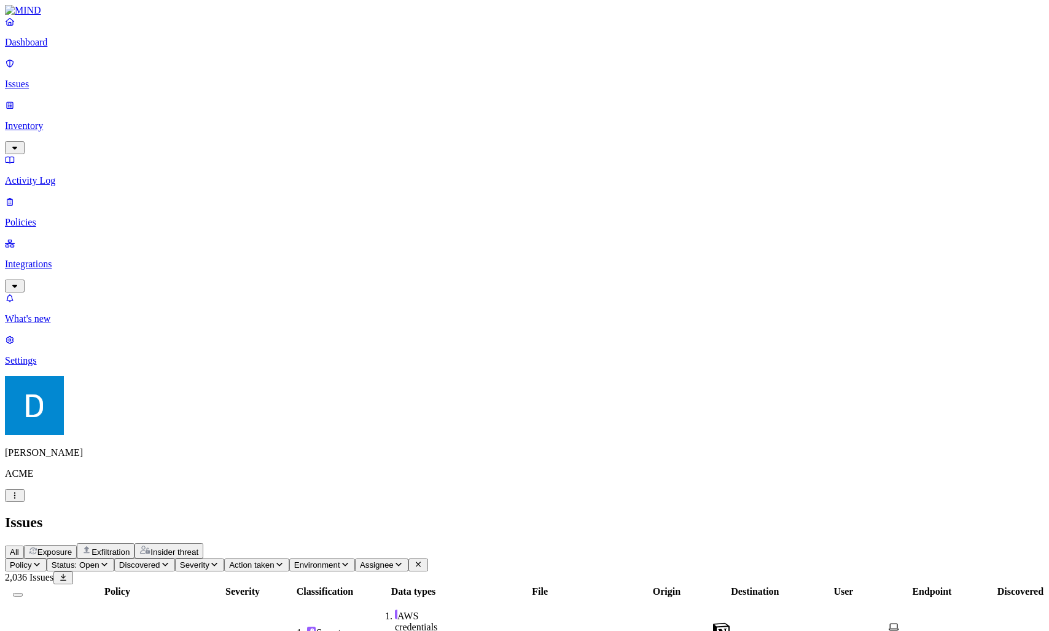
click at [20, 499] on icon "button" at bounding box center [15, 495] width 10 height 8
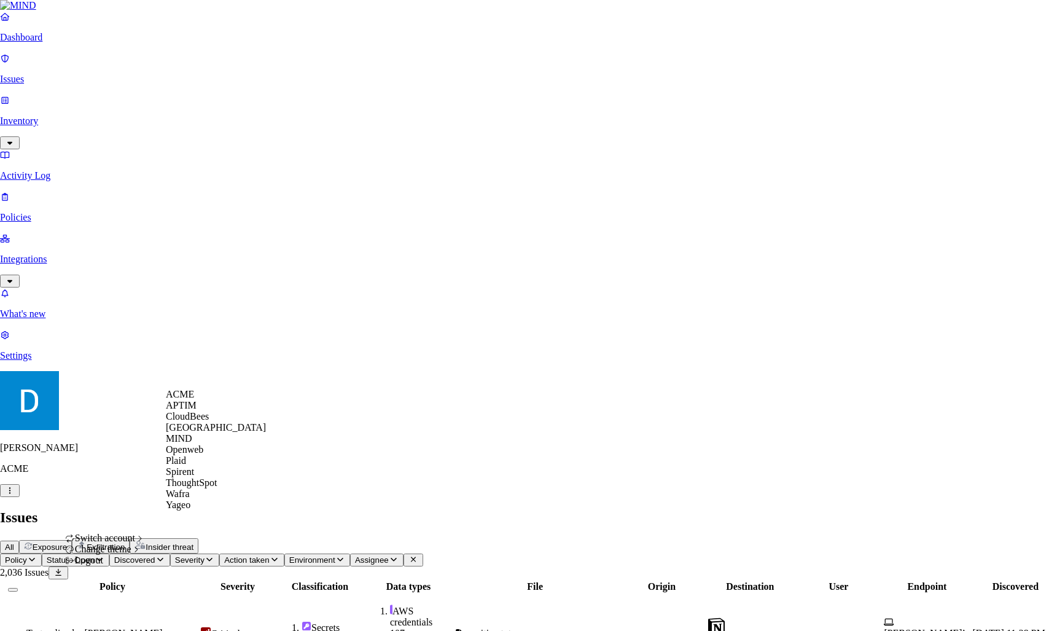
click at [194, 477] on span "Spirent" at bounding box center [180, 471] width 28 height 10
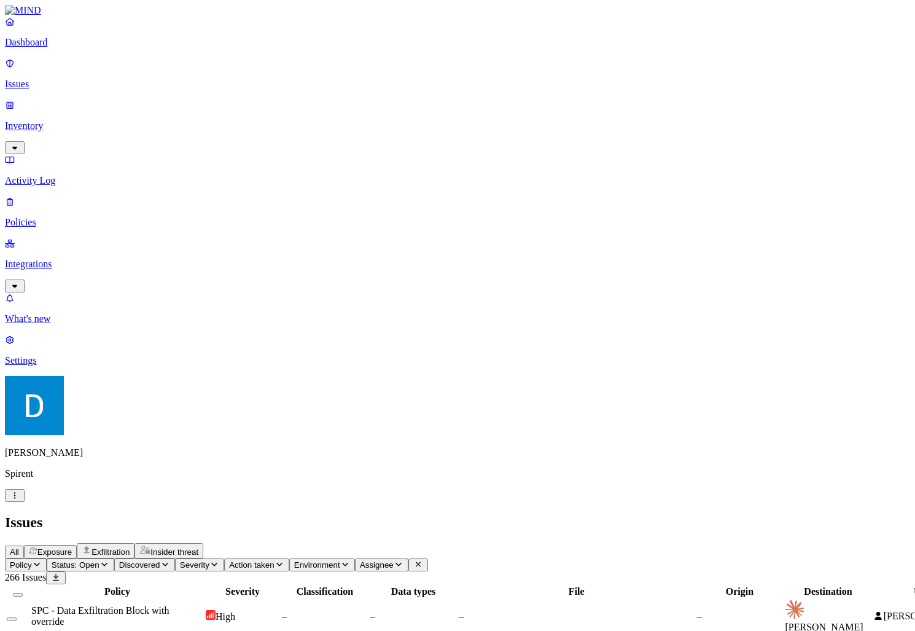
scroll to position [41, 0]
drag, startPoint x: 795, startPoint y: 451, endPoint x: 632, endPoint y: 249, distance: 259.5
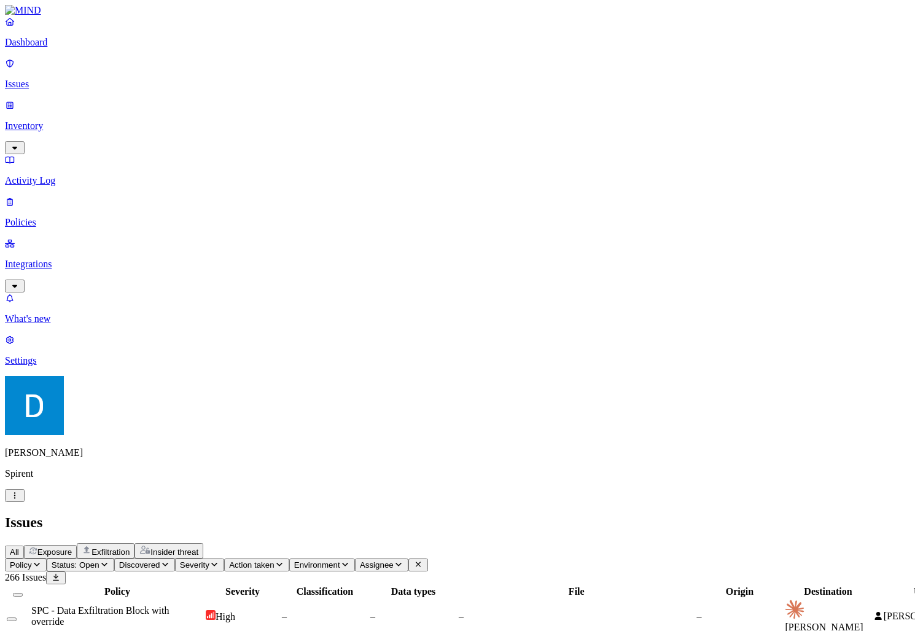
drag, startPoint x: 597, startPoint y: 237, endPoint x: 789, endPoint y: 456, distance: 291.2
drag, startPoint x: 789, startPoint y: 456, endPoint x: 574, endPoint y: 257, distance: 293.0
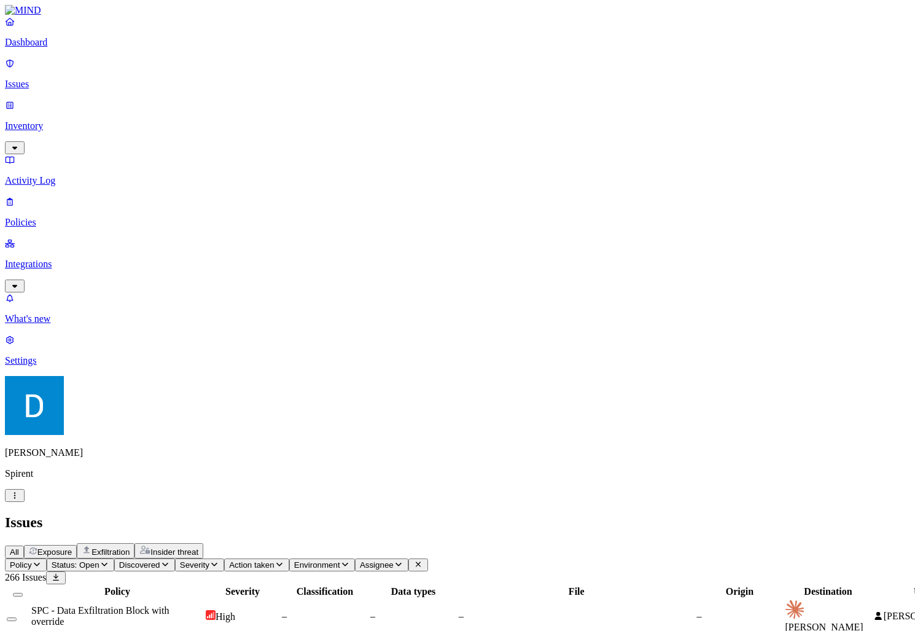
drag, startPoint x: 578, startPoint y: 235, endPoint x: 820, endPoint y: 456, distance: 327.8
